Goal: Task Accomplishment & Management: Manage account settings

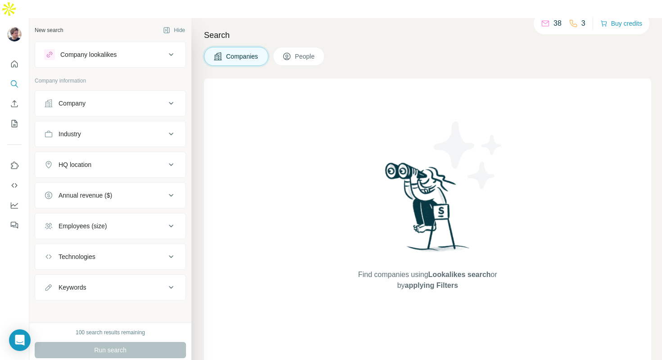
scroll to position [3, 0]
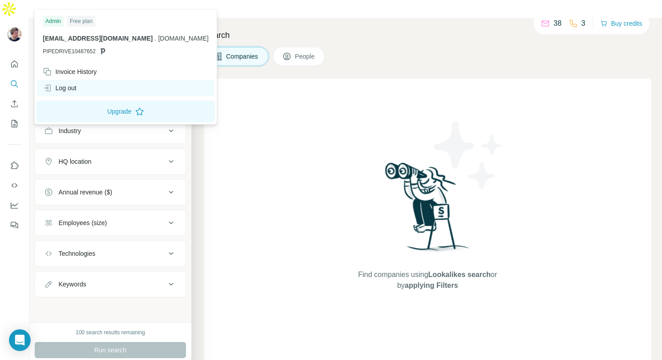
click at [75, 84] on div "Log out" at bounding box center [60, 87] width 34 height 9
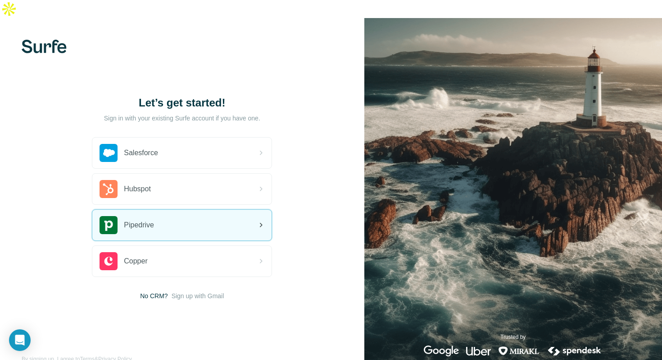
click at [153, 216] on div "Pipedrive" at bounding box center [127, 225] width 55 height 18
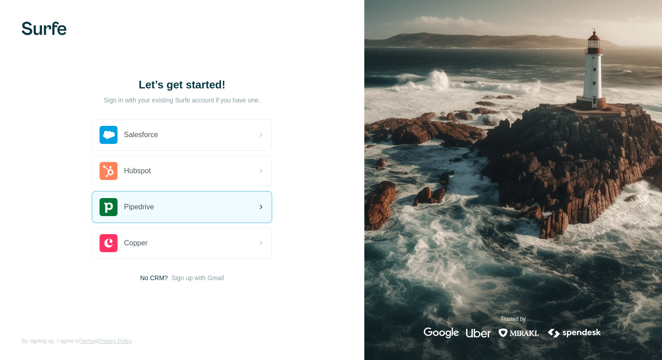
click at [244, 209] on div "Pipedrive" at bounding box center [181, 206] width 179 height 31
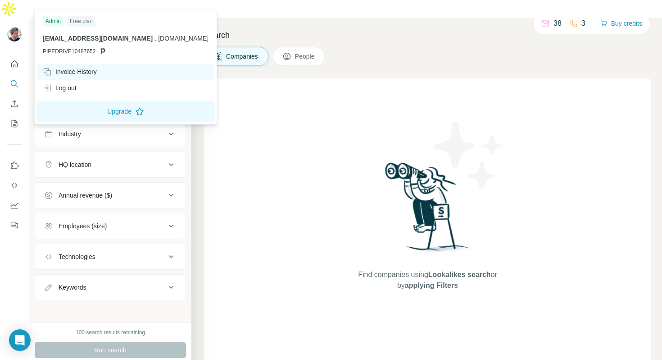
click at [71, 70] on div "Invoice History" at bounding box center [70, 71] width 54 height 9
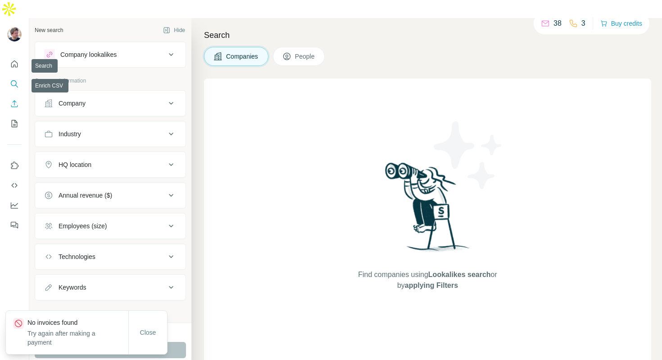
click at [10, 99] on icon "Enrich CSV" at bounding box center [14, 103] width 9 height 9
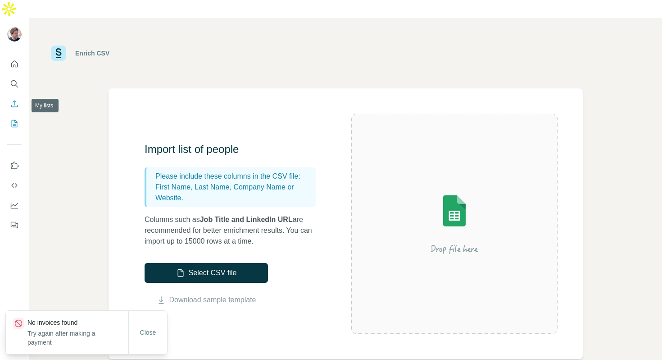
click at [15, 120] on icon "My lists" at bounding box center [15, 123] width 5 height 6
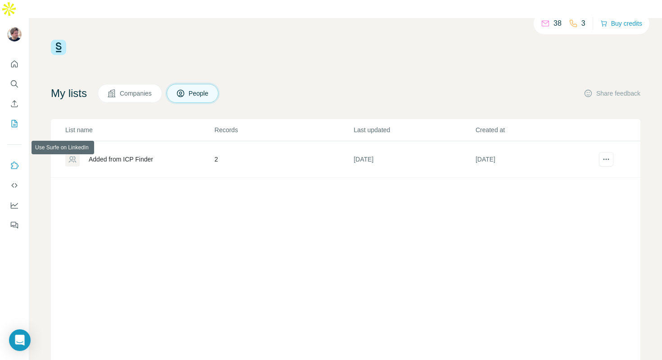
click at [11, 161] on icon "Use Surfe on LinkedIn" at bounding box center [14, 165] width 9 height 9
click at [15, 181] on icon "Use Surfe API" at bounding box center [14, 185] width 9 height 9
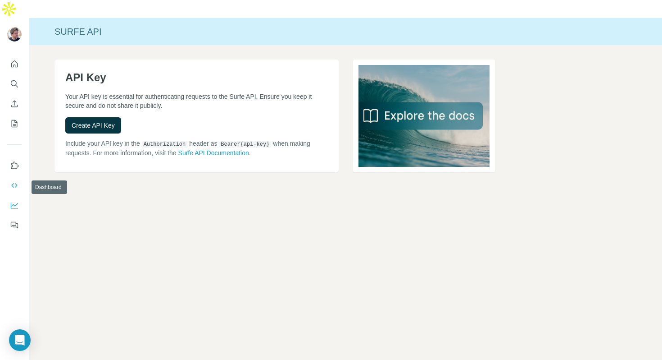
click at [19, 197] on button "Dashboard" at bounding box center [14, 205] width 14 height 16
